Goal: Transaction & Acquisition: Purchase product/service

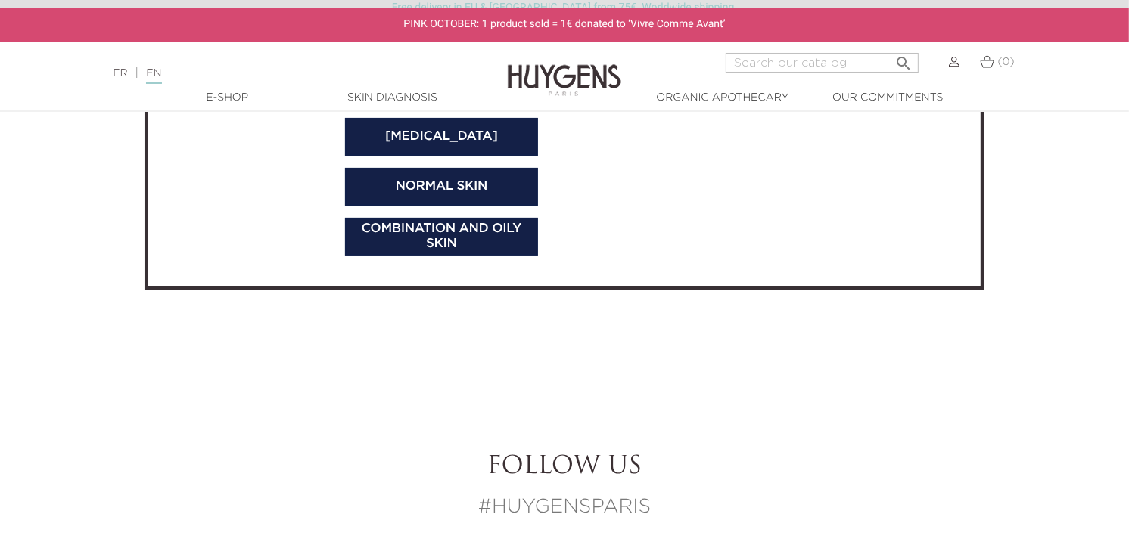
scroll to position [5245, 0]
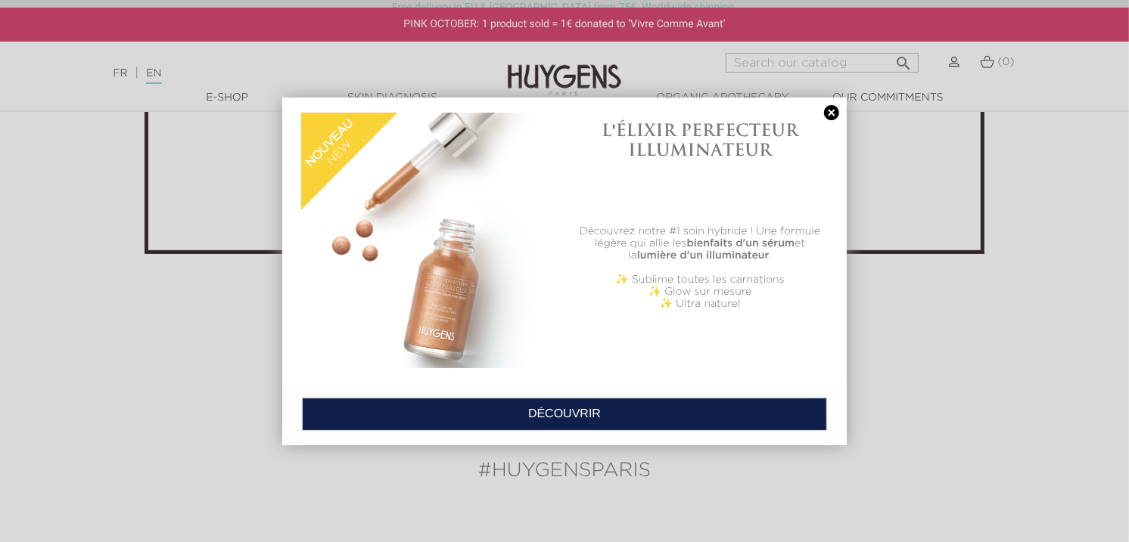
click at [834, 113] on link at bounding box center [831, 113] width 21 height 16
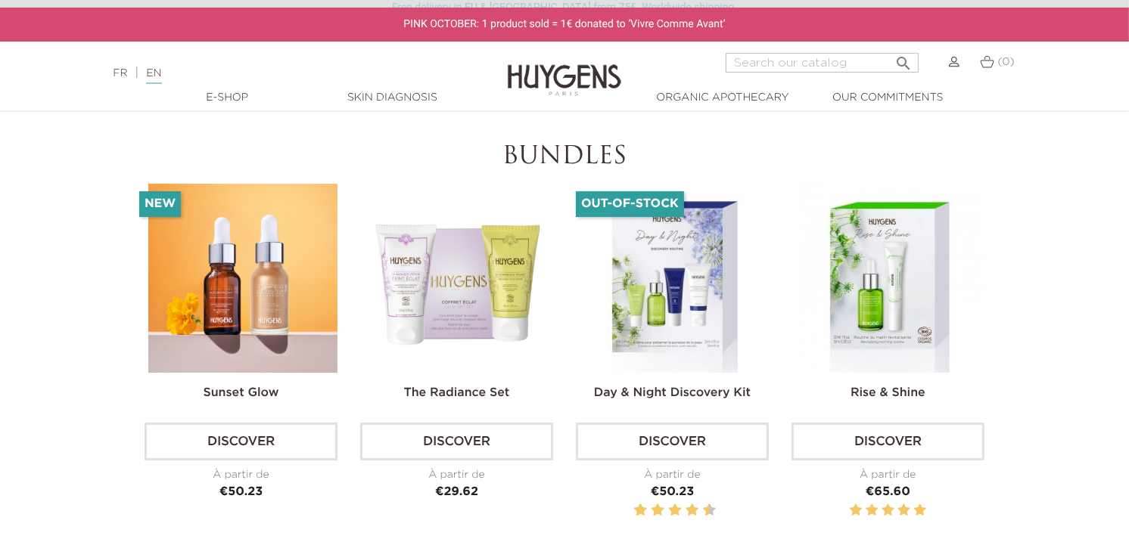
scroll to position [4453, 0]
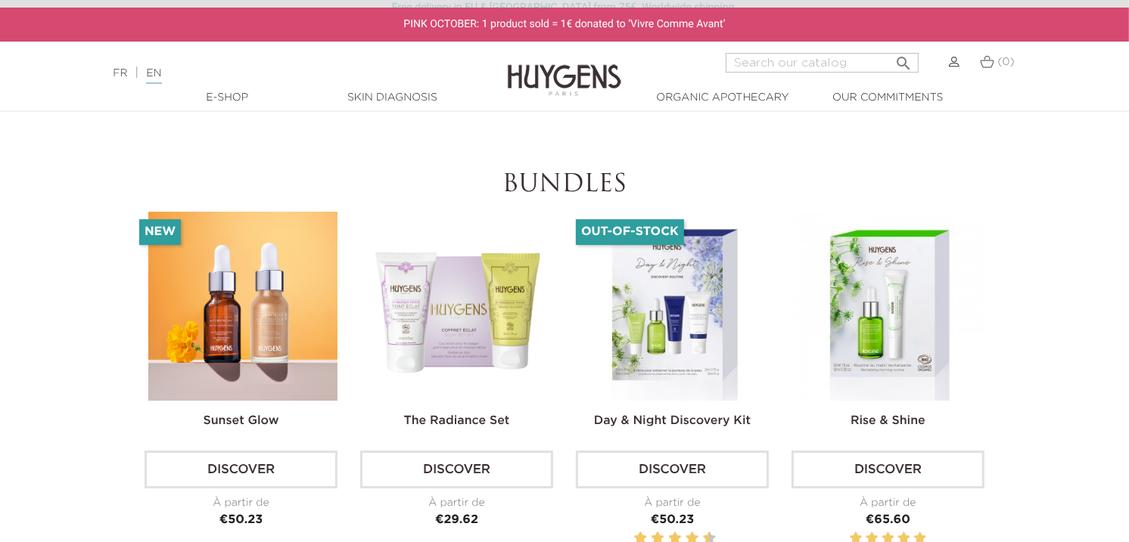
click at [661, 374] on img at bounding box center [673, 306] width 189 height 189
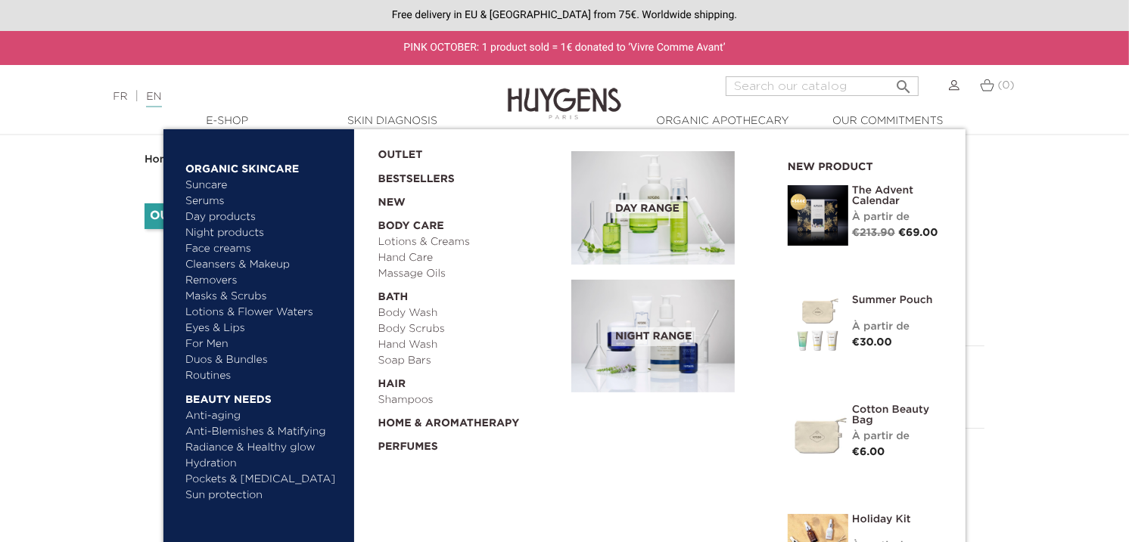
click at [202, 190] on link "Suncare" at bounding box center [264, 186] width 158 height 16
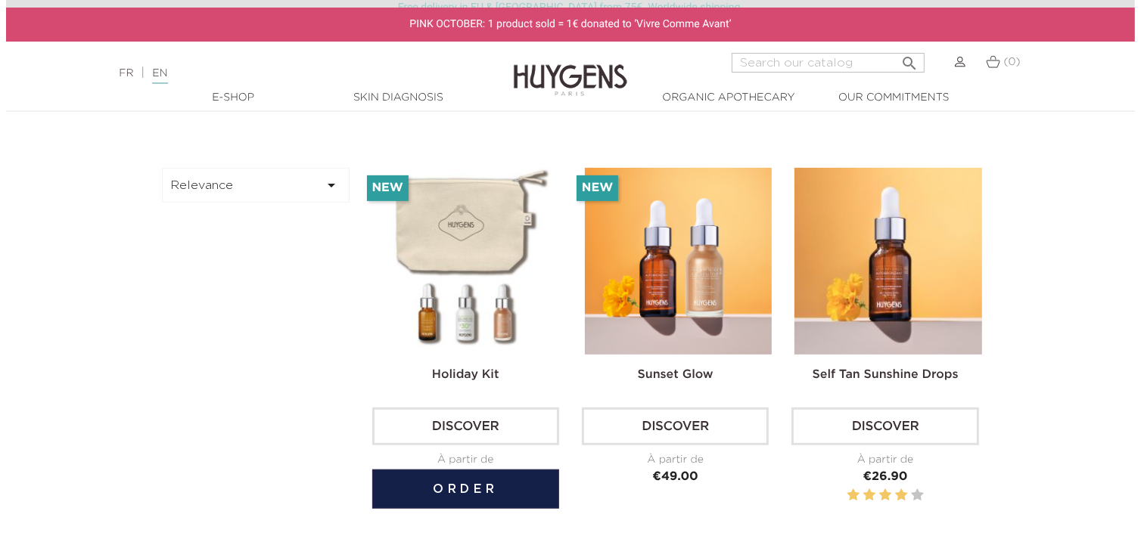
scroll to position [403, 0]
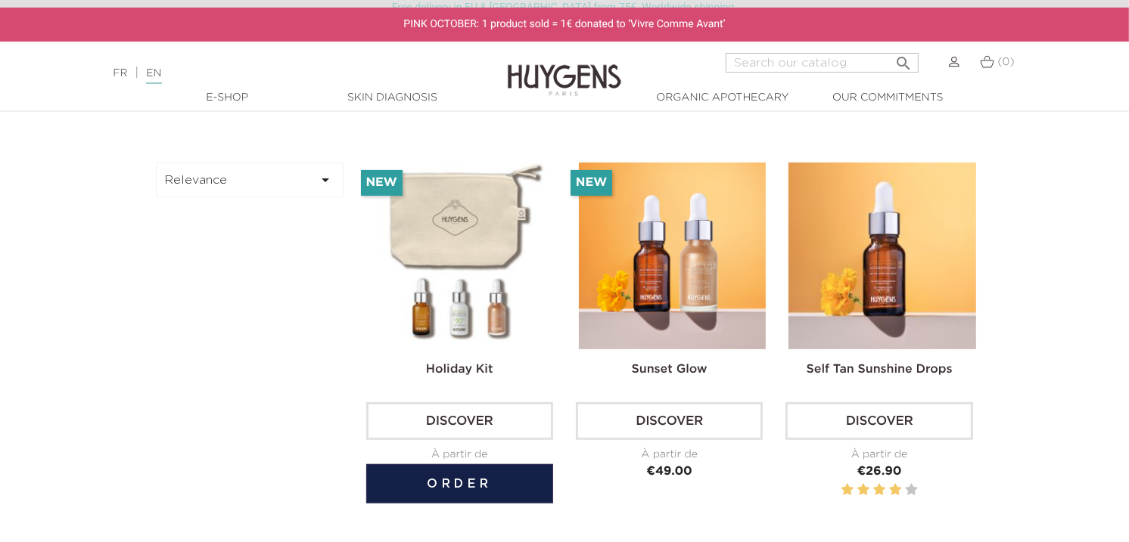
click at [470, 485] on button "Order" at bounding box center [459, 483] width 187 height 39
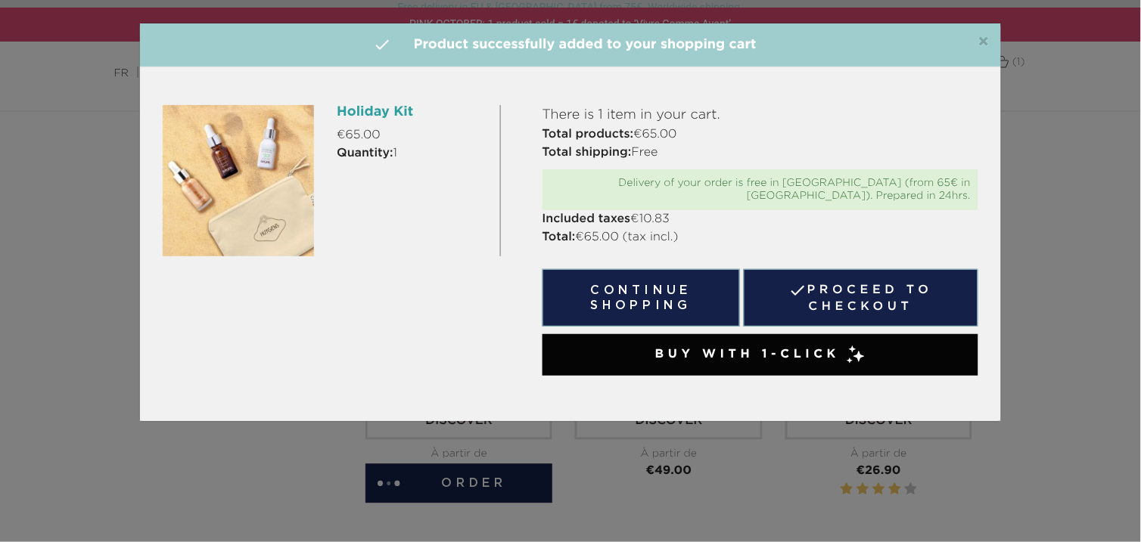
click at [824, 289] on link " Proceed to checkout" at bounding box center [861, 297] width 235 height 57
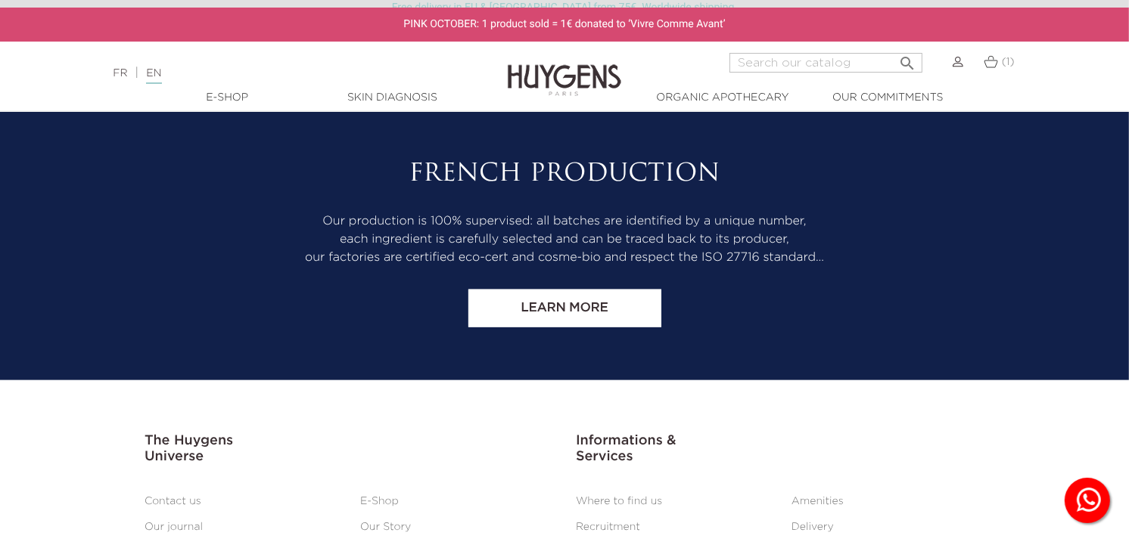
scroll to position [1676, 0]
